Goal: Check status: Check status

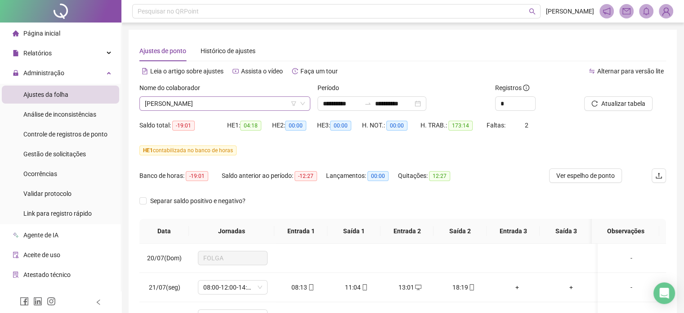
click at [271, 102] on span "[PERSON_NAME]" at bounding box center [225, 103] width 160 height 13
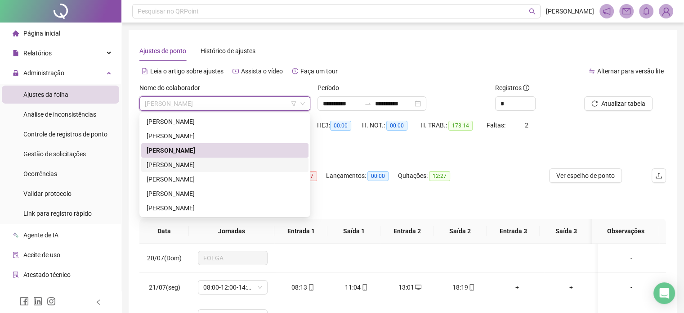
click at [212, 165] on div "[PERSON_NAME]" at bounding box center [225, 165] width 157 height 10
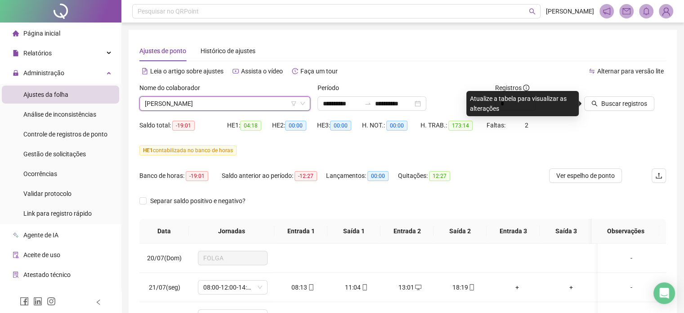
click at [226, 107] on span "[PERSON_NAME]" at bounding box center [225, 103] width 160 height 13
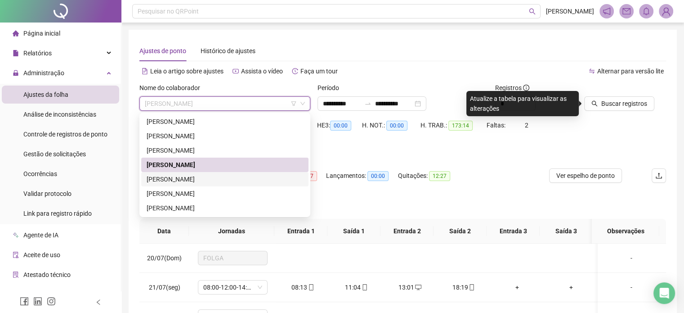
click at [218, 179] on div "[PERSON_NAME]" at bounding box center [225, 179] width 157 height 10
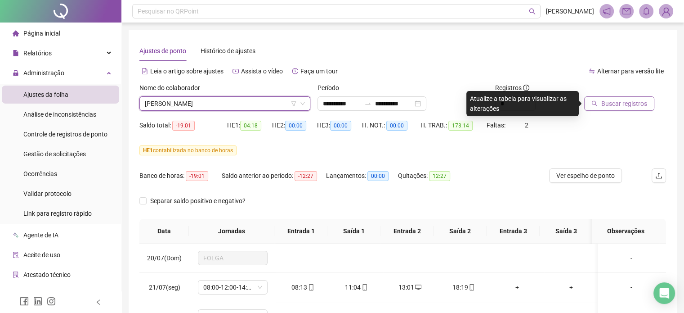
click at [624, 106] on span "Buscar registros" at bounding box center [624, 104] width 46 height 10
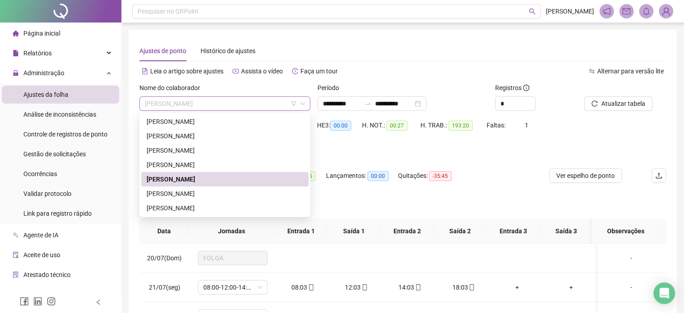
click at [209, 107] on span "[PERSON_NAME]" at bounding box center [225, 103] width 160 height 13
click at [216, 194] on div "[PERSON_NAME]" at bounding box center [225, 193] width 157 height 10
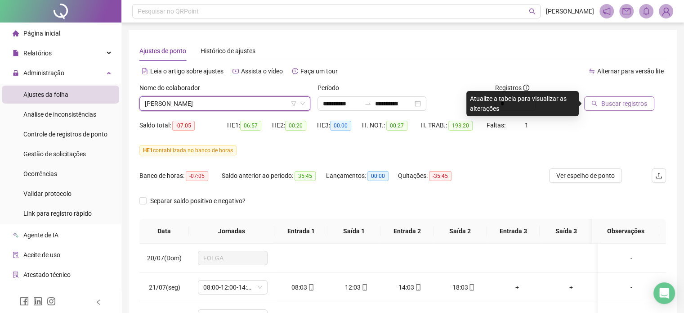
click at [613, 104] on span "Buscar registros" at bounding box center [624, 104] width 46 height 10
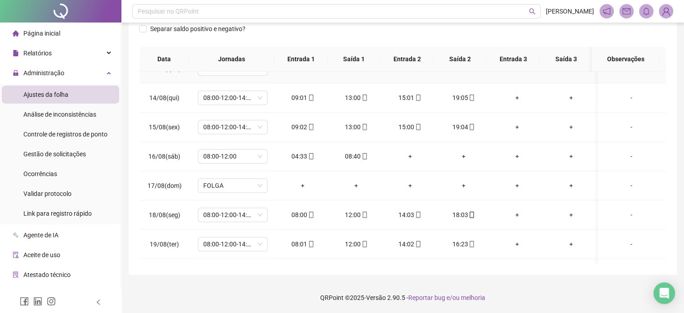
scroll to position [740, 0]
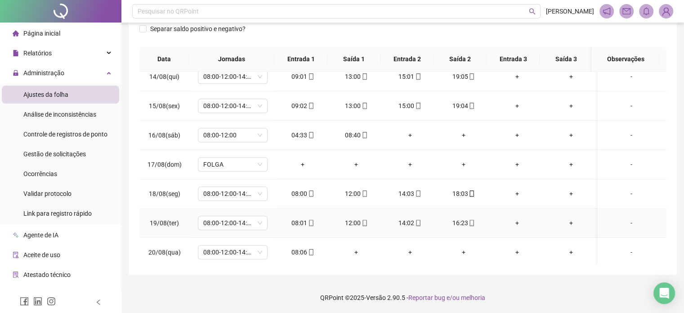
click at [462, 219] on div "16:23" at bounding box center [463, 223] width 39 height 10
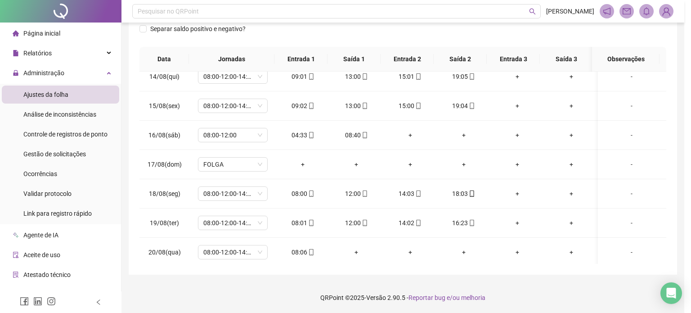
type input "**********"
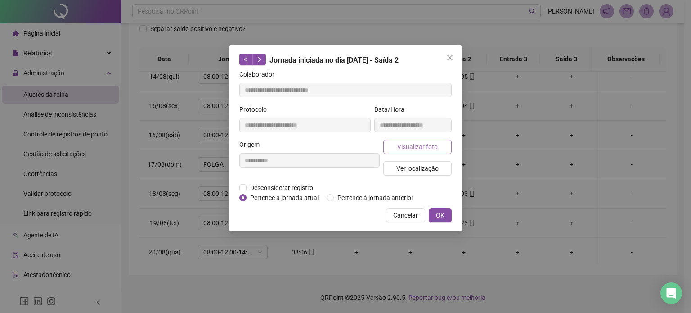
click at [411, 147] on span "Visualizar foto" at bounding box center [417, 147] width 40 height 10
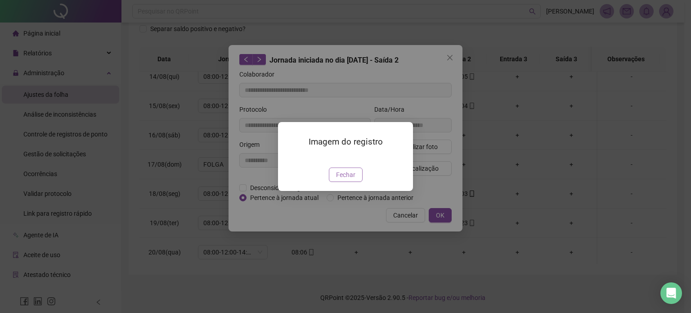
click at [340, 179] on span "Fechar" at bounding box center [345, 175] width 19 height 10
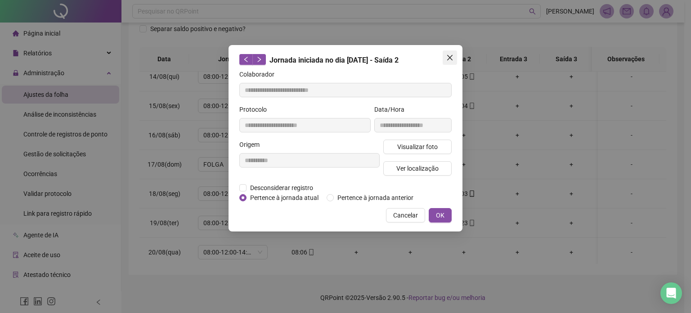
click at [445, 54] on span "Close" at bounding box center [450, 57] width 14 height 7
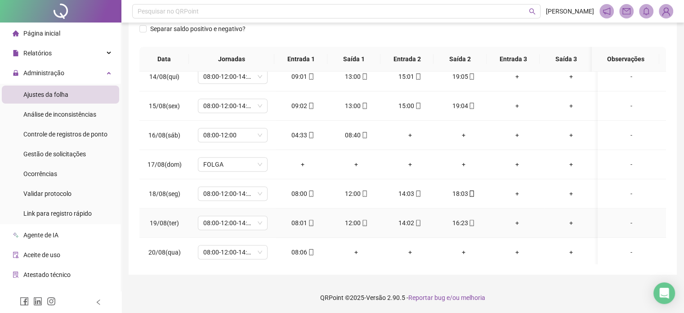
click at [408, 219] on div "14:02" at bounding box center [409, 223] width 39 height 10
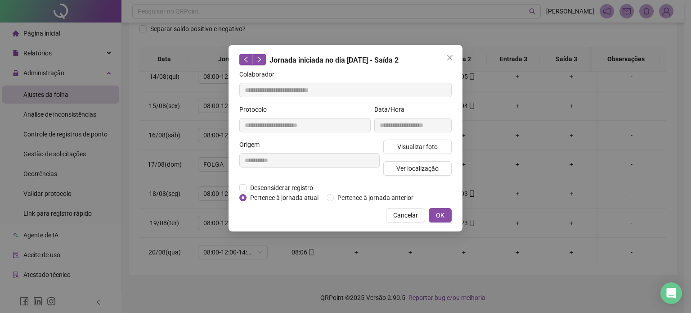
type input "**********"
click at [437, 146] on span "Visualizar foto" at bounding box center [417, 147] width 40 height 10
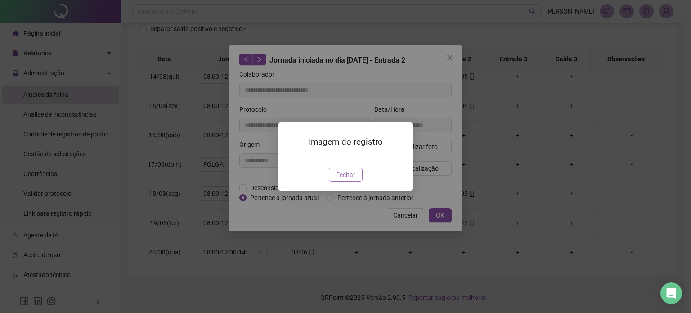
click at [354, 179] on span "Fechar" at bounding box center [345, 175] width 19 height 10
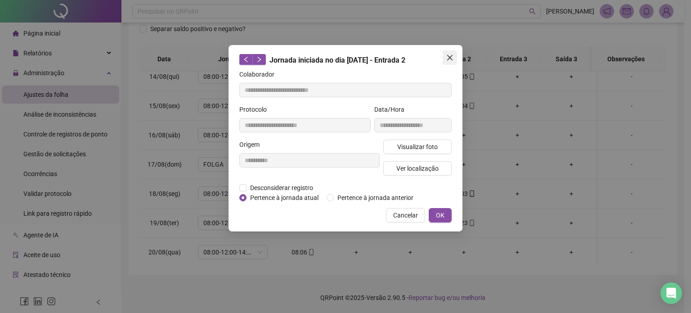
click at [447, 55] on icon "close" at bounding box center [449, 57] width 7 height 7
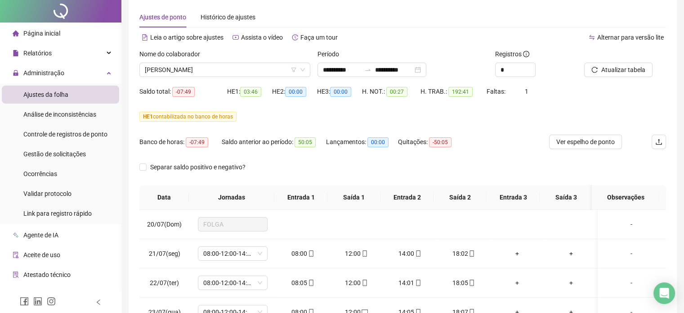
scroll to position [0, 0]
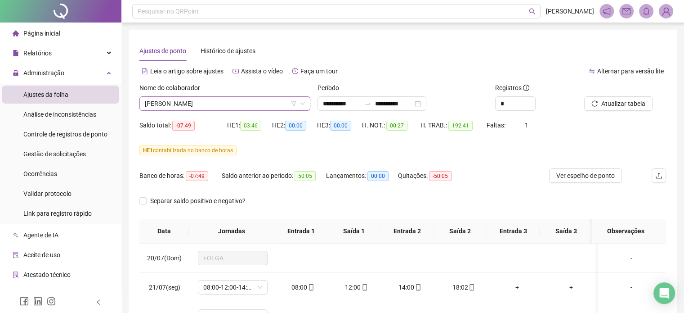
drag, startPoint x: 253, startPoint y: 95, endPoint x: 251, endPoint y: 105, distance: 10.3
click at [254, 96] on div "Nome do colaborador [PERSON_NAME]" at bounding box center [224, 97] width 171 height 28
click at [251, 105] on span "[PERSON_NAME]" at bounding box center [225, 103] width 160 height 13
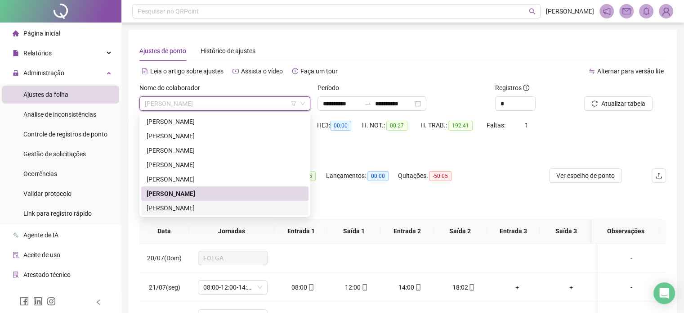
click at [220, 207] on div "[PERSON_NAME]" at bounding box center [225, 208] width 157 height 10
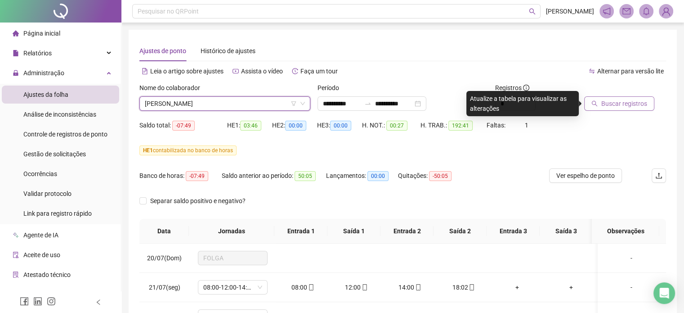
click at [605, 104] on span "Buscar registros" at bounding box center [624, 104] width 46 height 10
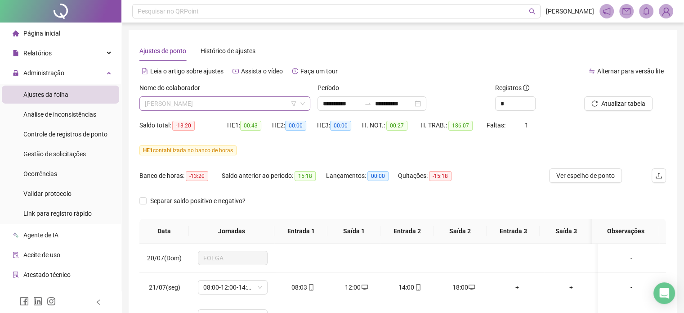
click at [275, 109] on span "[PERSON_NAME]" at bounding box center [225, 103] width 160 height 13
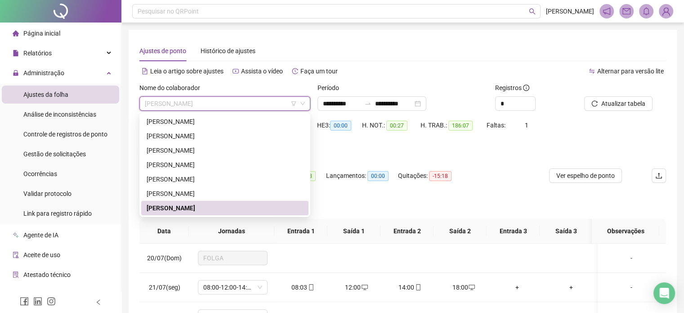
click at [275, 208] on div "[PERSON_NAME]" at bounding box center [225, 208] width 157 height 10
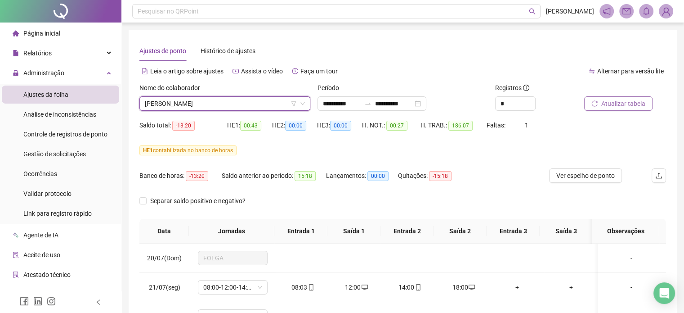
click at [631, 107] on span "Atualizar tabela" at bounding box center [623, 104] width 44 height 10
